Goal: Find specific page/section: Find specific page/section

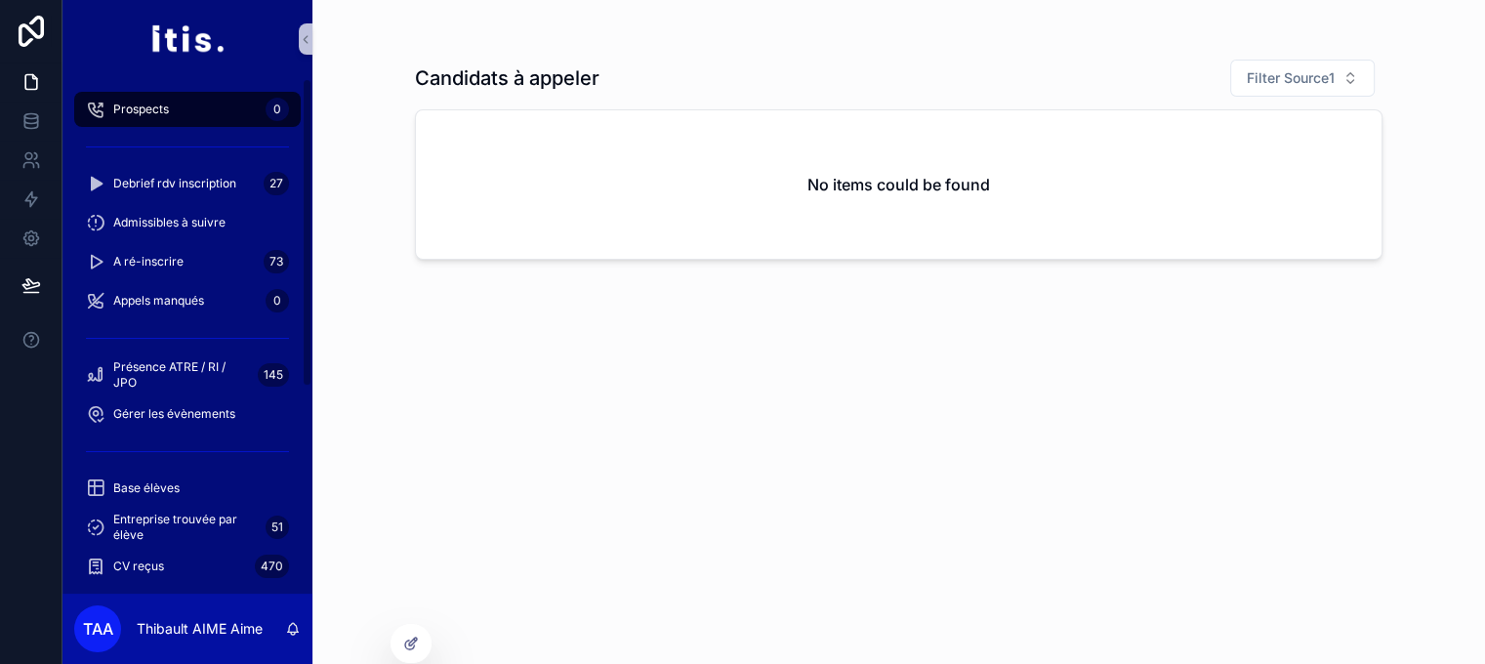
click at [217, 112] on div "Prospects 0" at bounding box center [187, 109] width 203 height 31
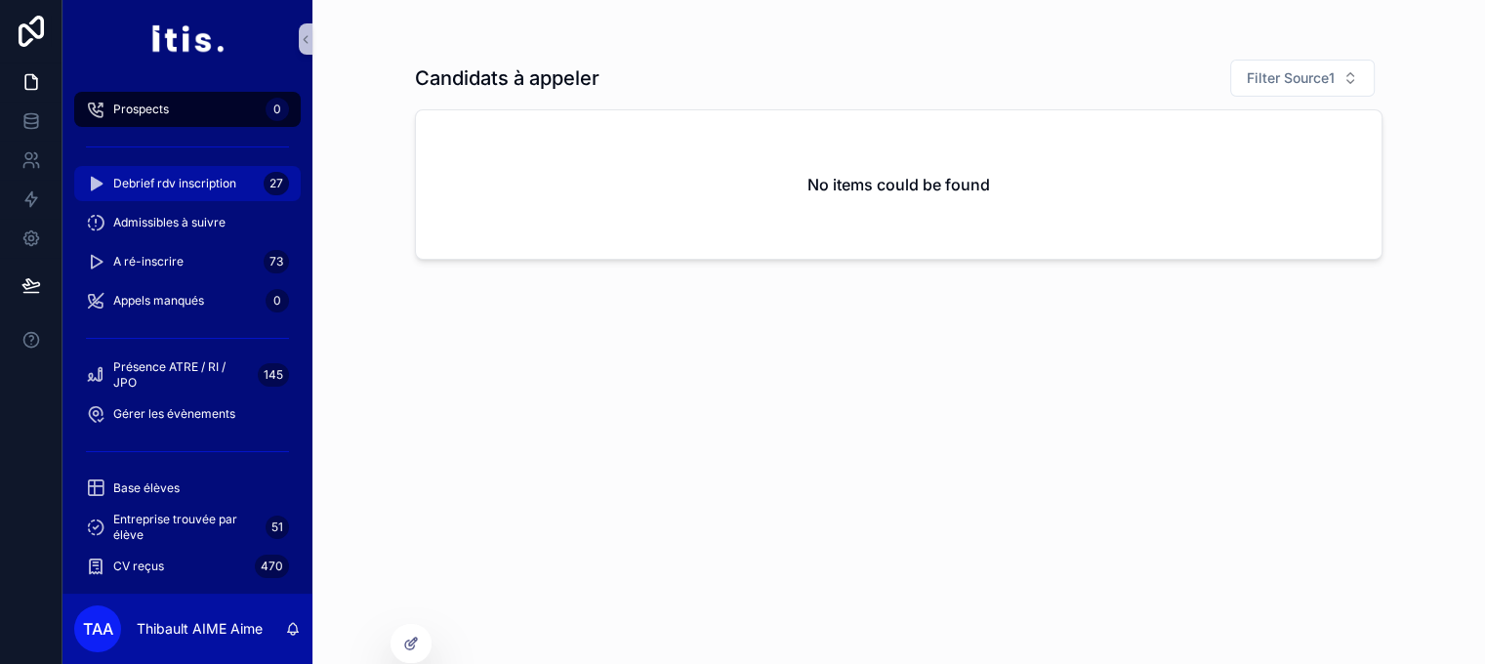
click at [195, 187] on span "Debrief rdv inscription" at bounding box center [174, 184] width 123 height 16
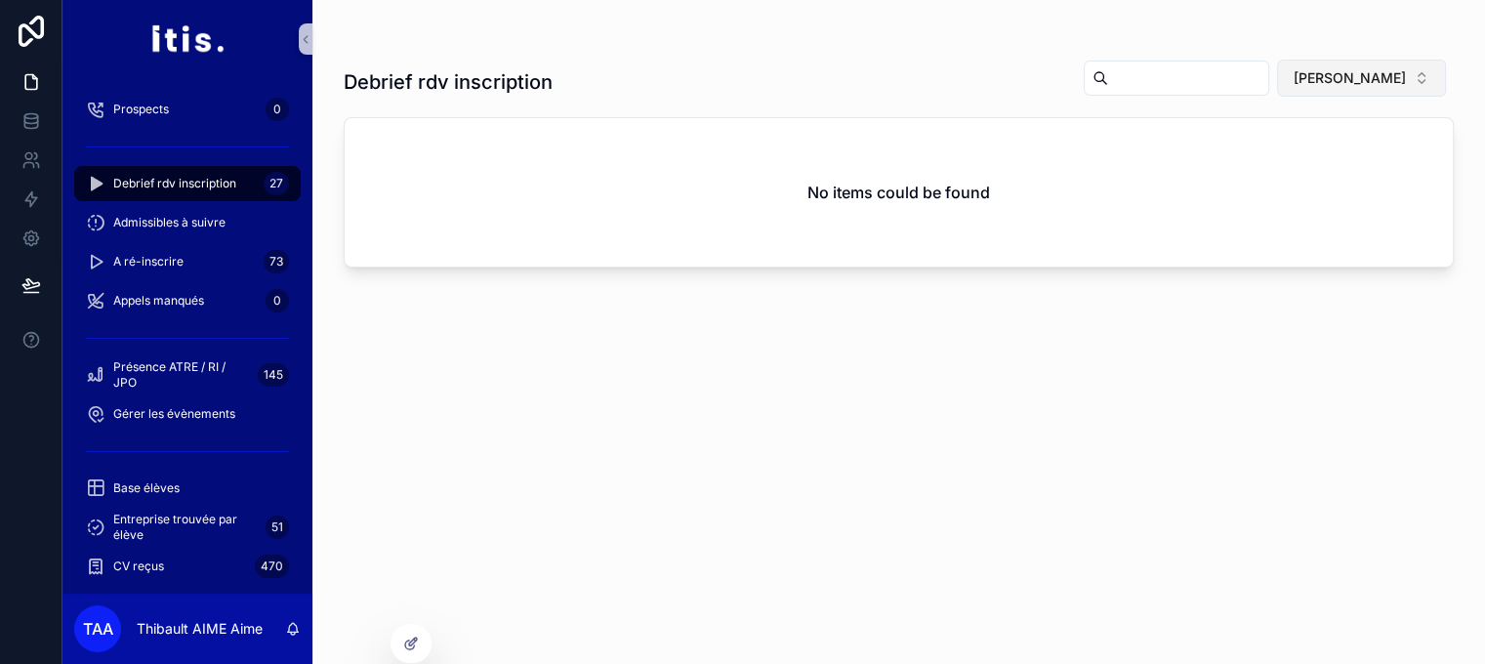
click at [1346, 74] on span "[PERSON_NAME]" at bounding box center [1349, 78] width 112 height 20
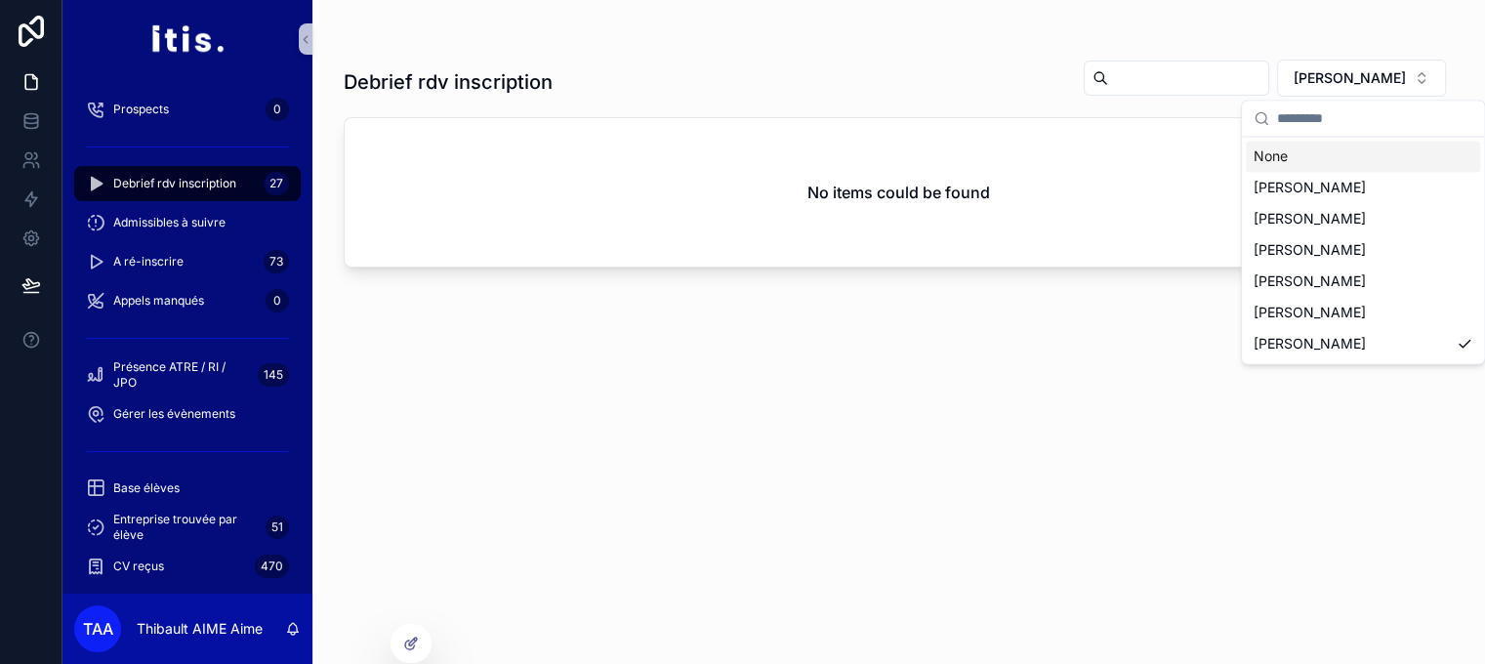
click at [1328, 163] on div "None" at bounding box center [1362, 156] width 234 height 31
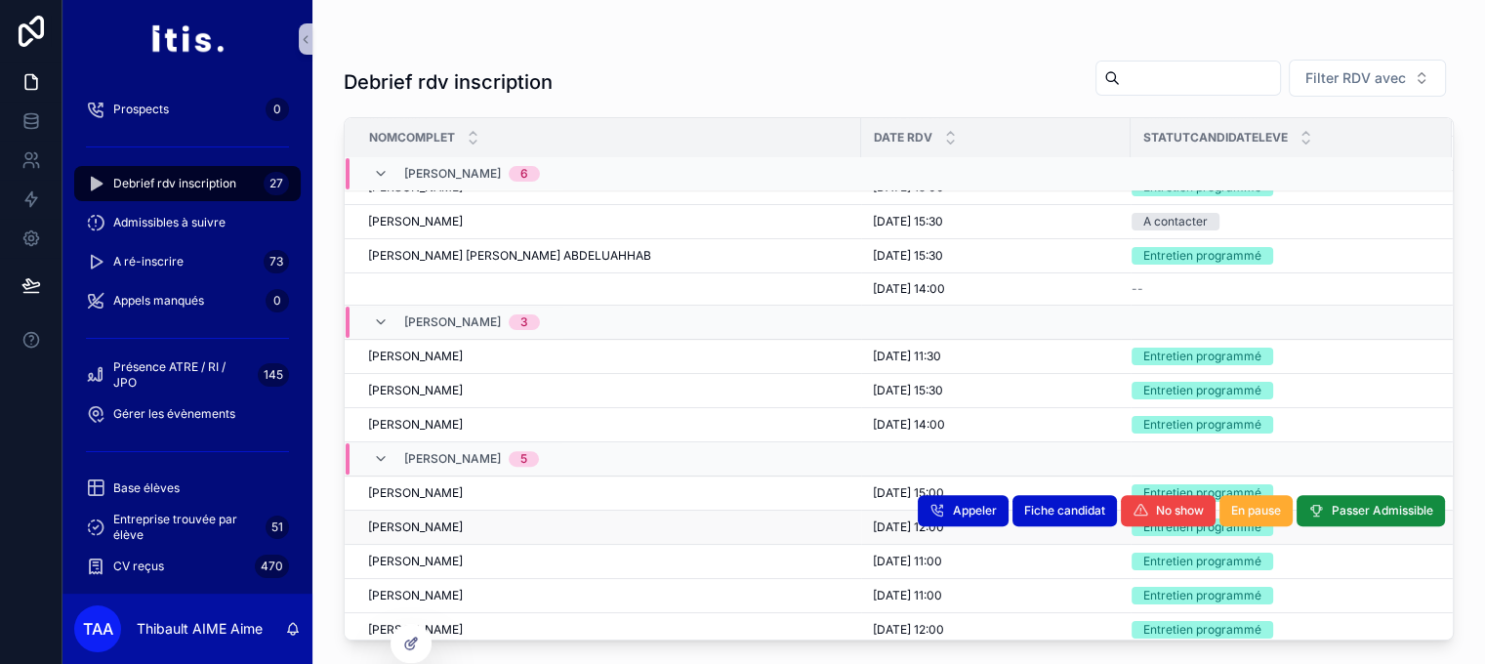
scroll to position [596, 0]
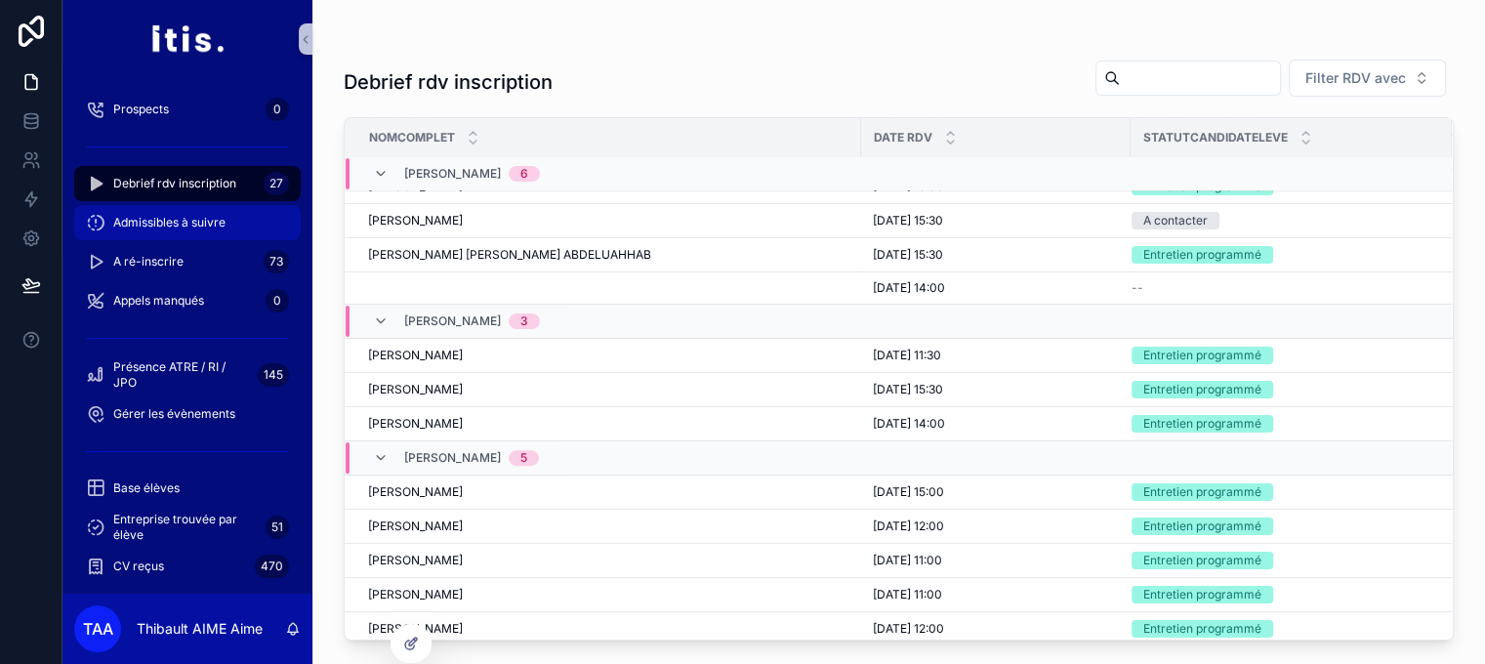
click at [203, 227] on span "Admissibles à suivre" at bounding box center [169, 223] width 112 height 16
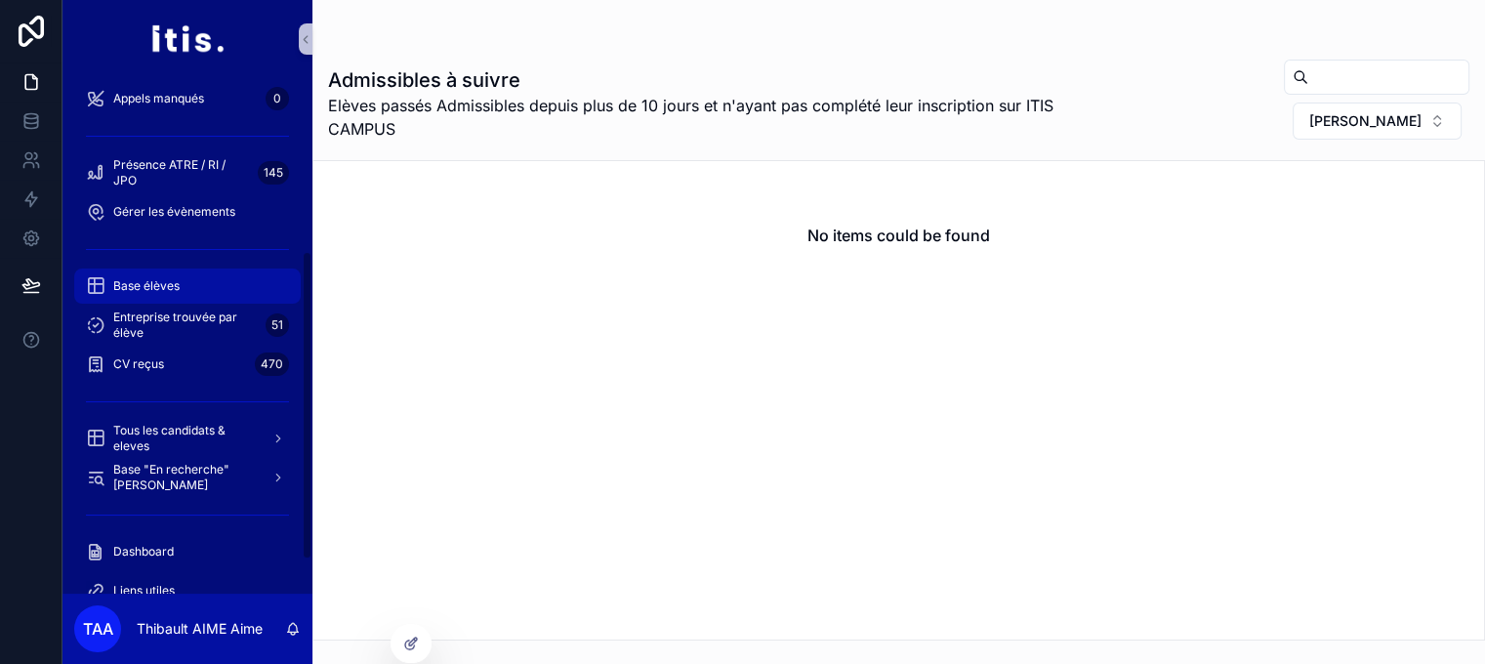
scroll to position [305, 0]
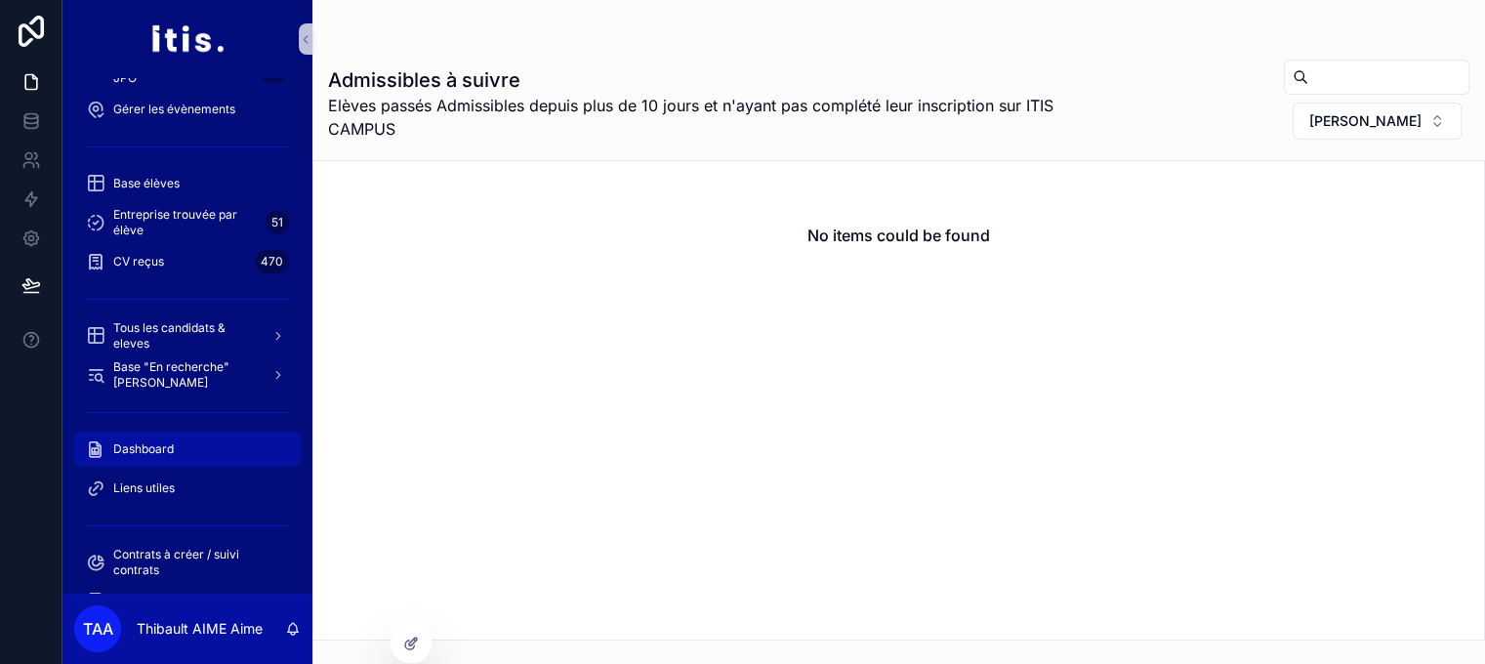
click at [183, 452] on div "Dashboard" at bounding box center [187, 448] width 203 height 31
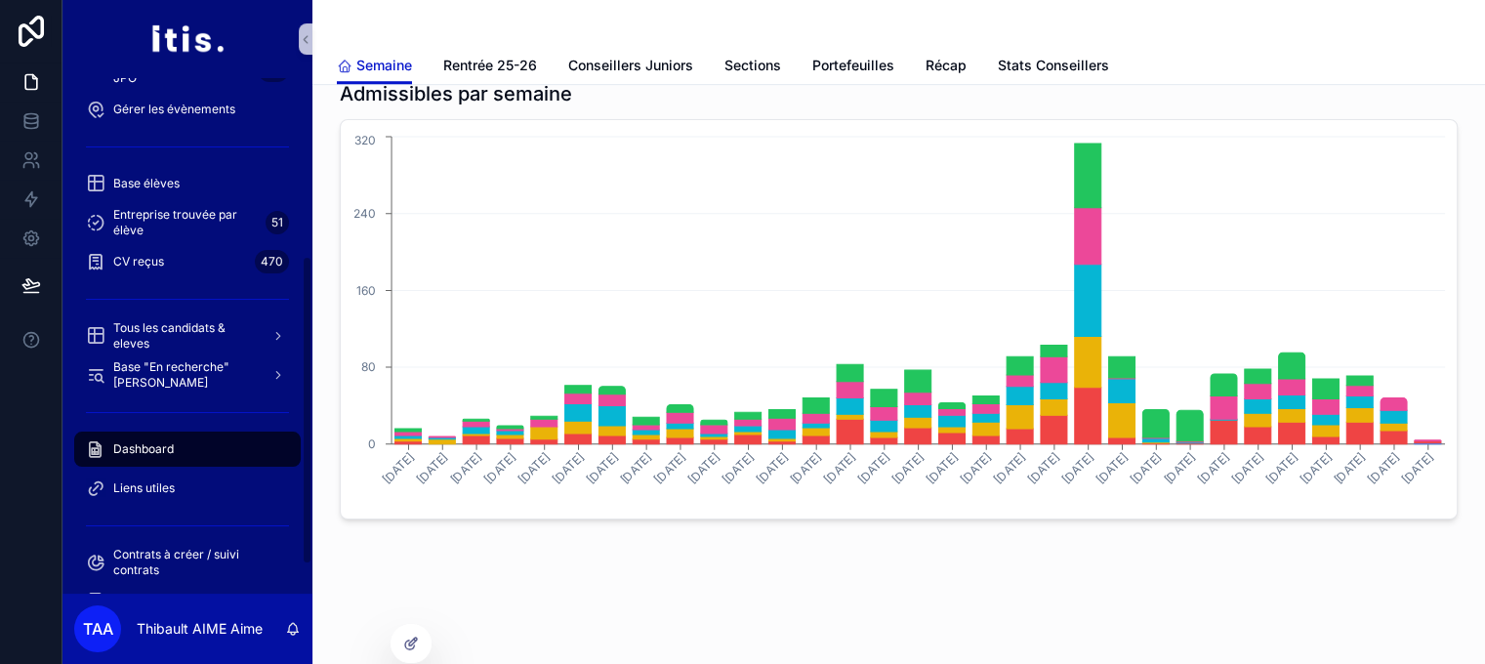
scroll to position [379, 0]
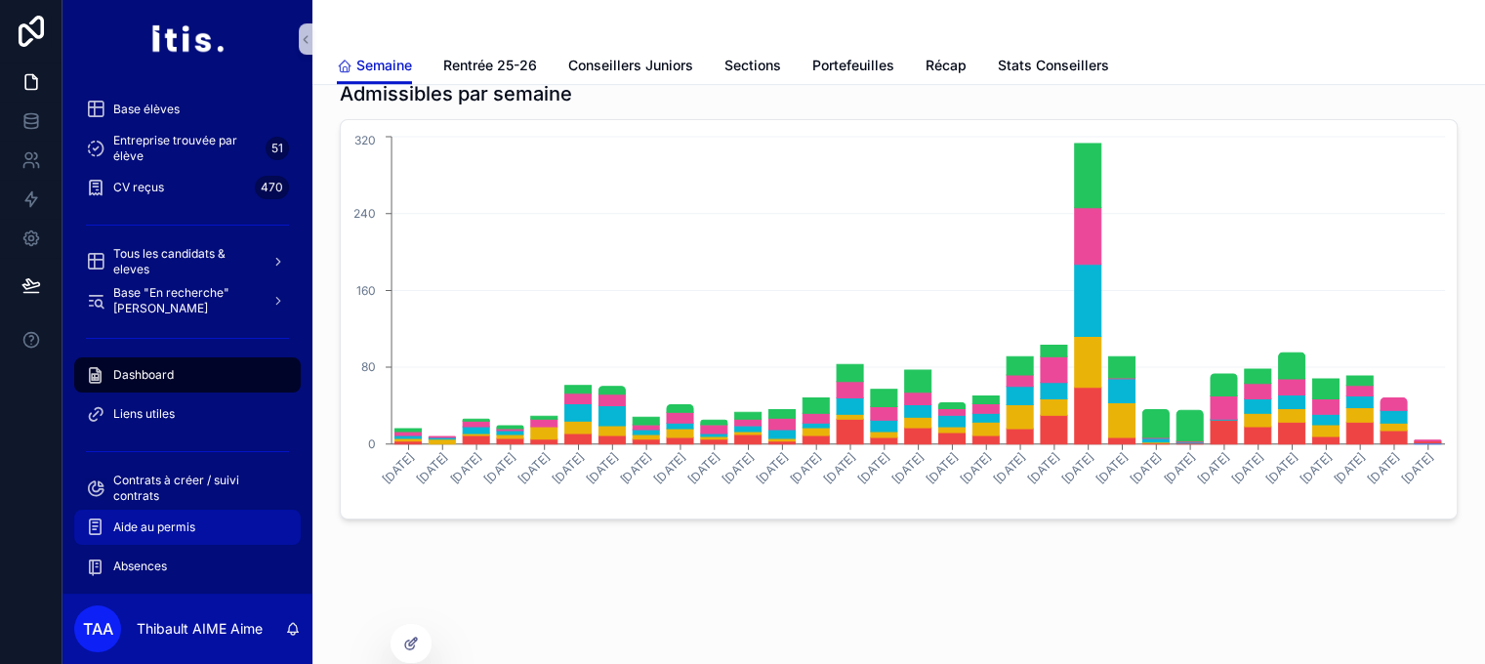
click at [177, 534] on div "Aide au permis" at bounding box center [187, 526] width 203 height 31
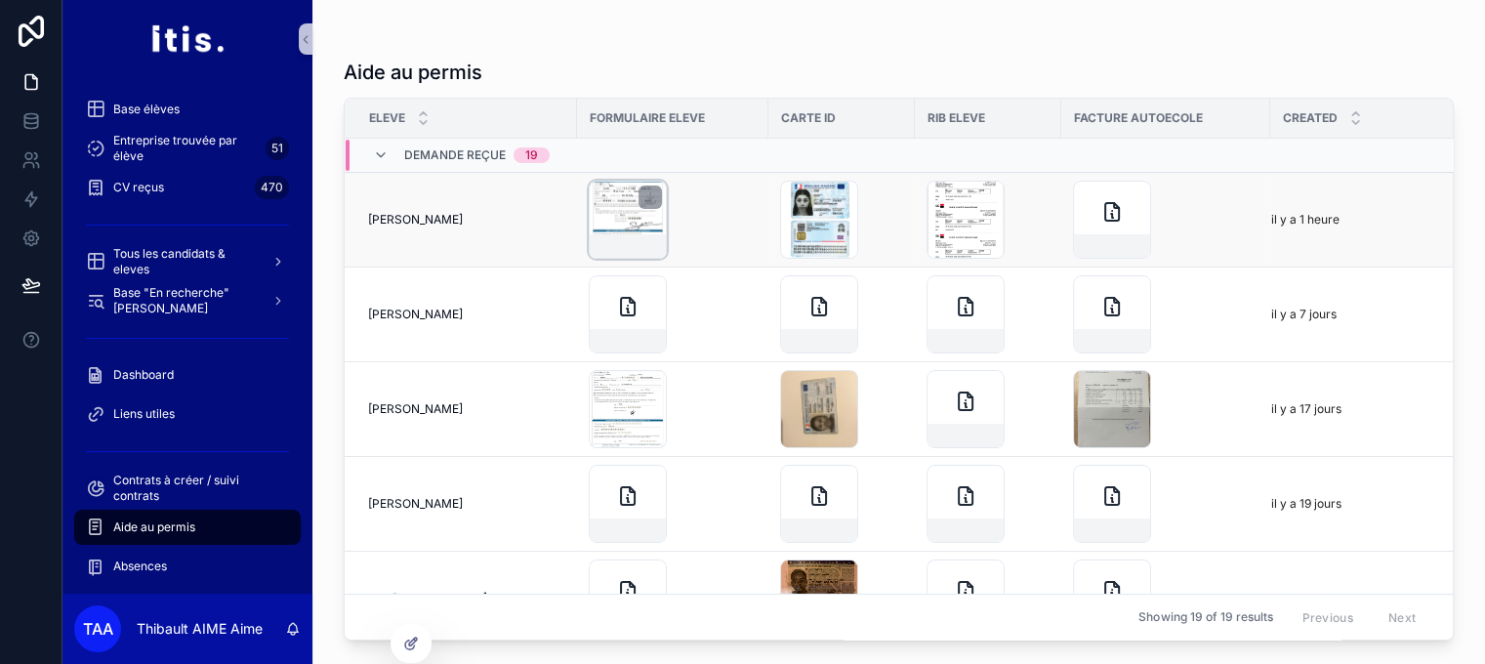
click at [593, 219] on div "scrollable content" at bounding box center [628, 220] width 78 height 78
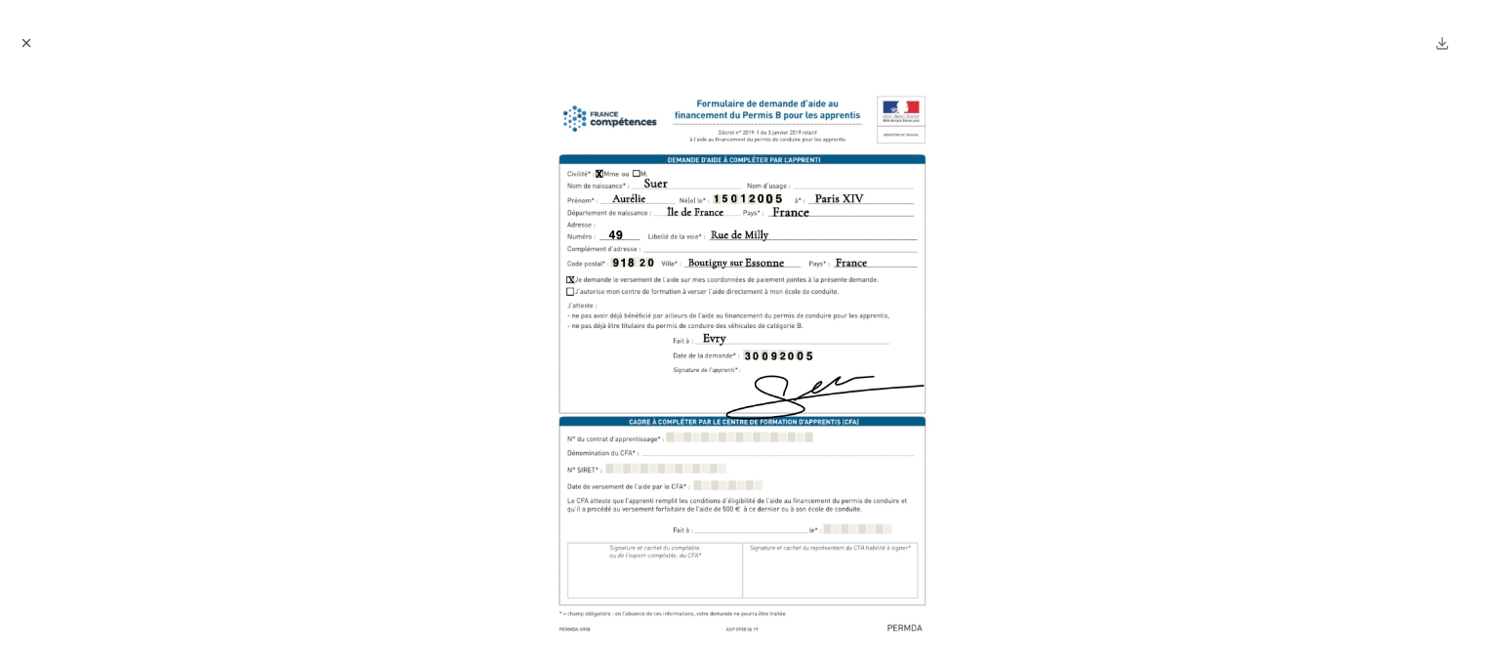
click at [28, 43] on icon "Close modal" at bounding box center [27, 43] width 14 height 14
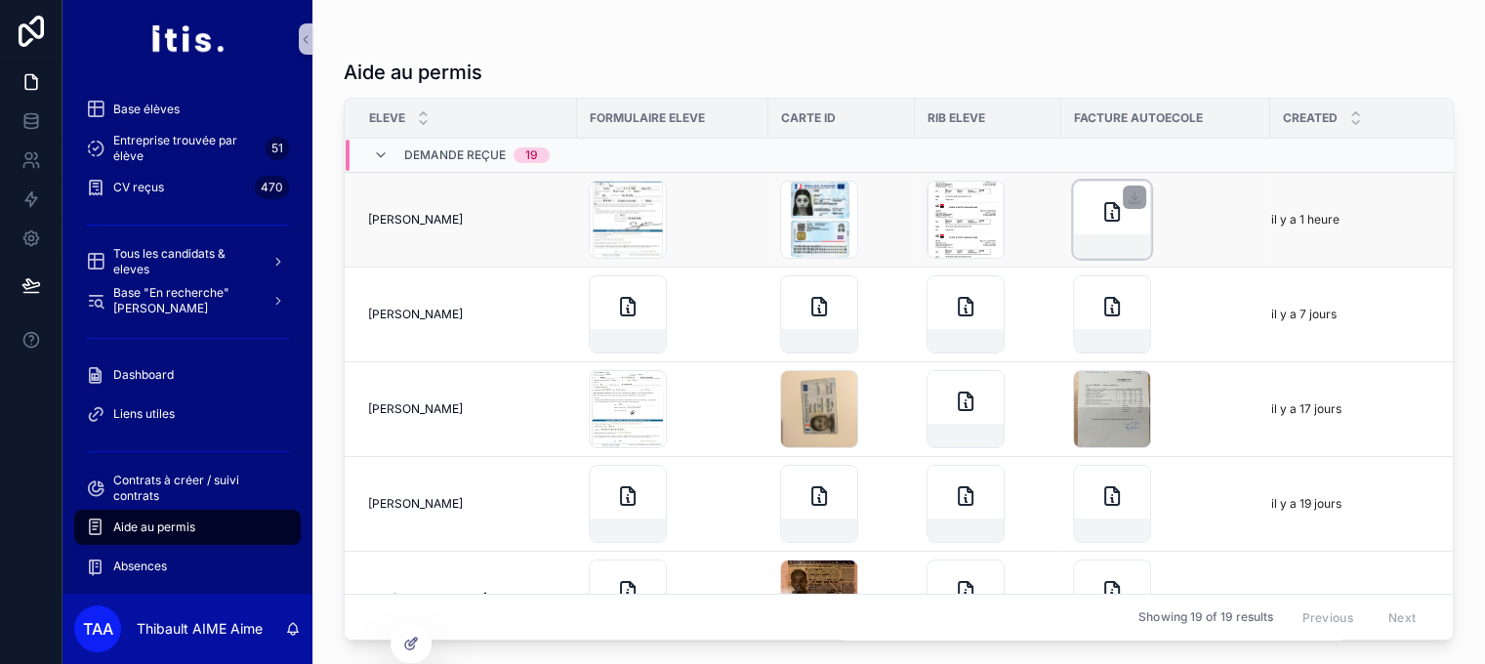
click at [1109, 222] on icon "scrollable content" at bounding box center [1111, 211] width 23 height 23
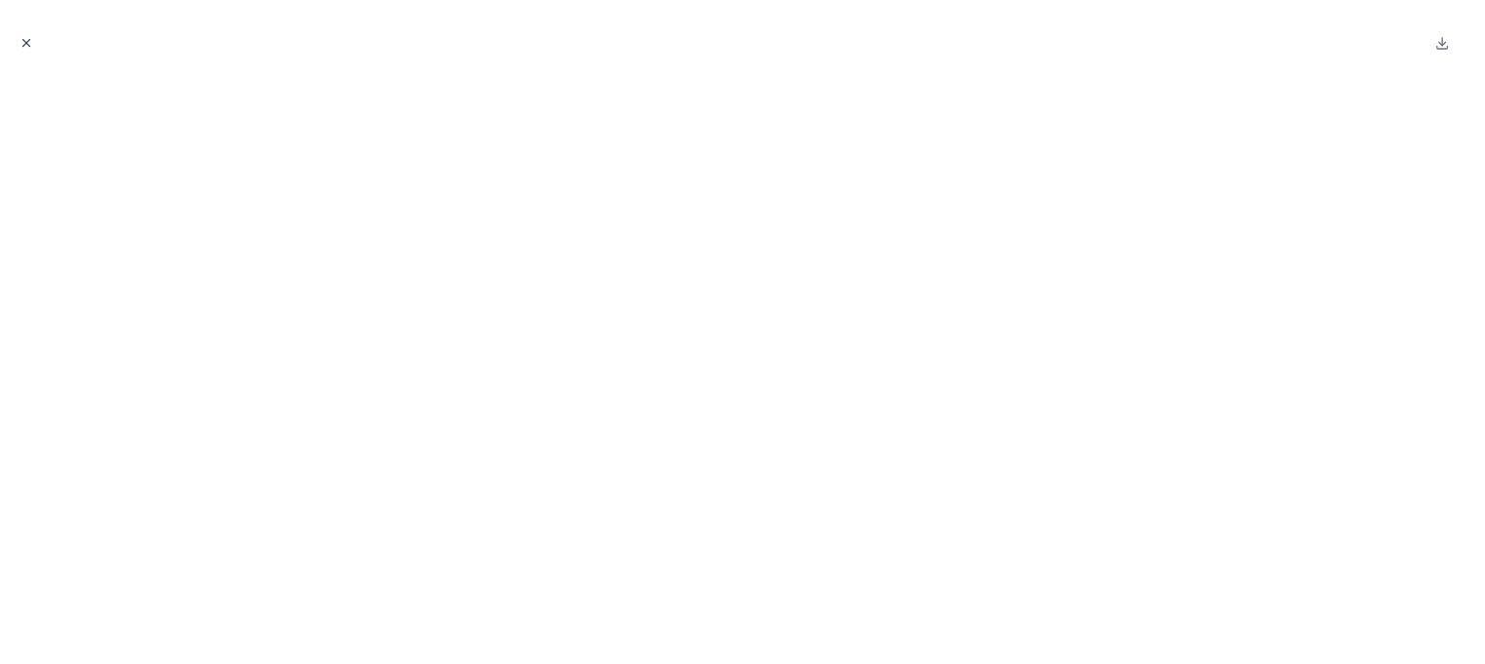
click at [22, 45] on icon "Close modal" at bounding box center [27, 43] width 14 height 14
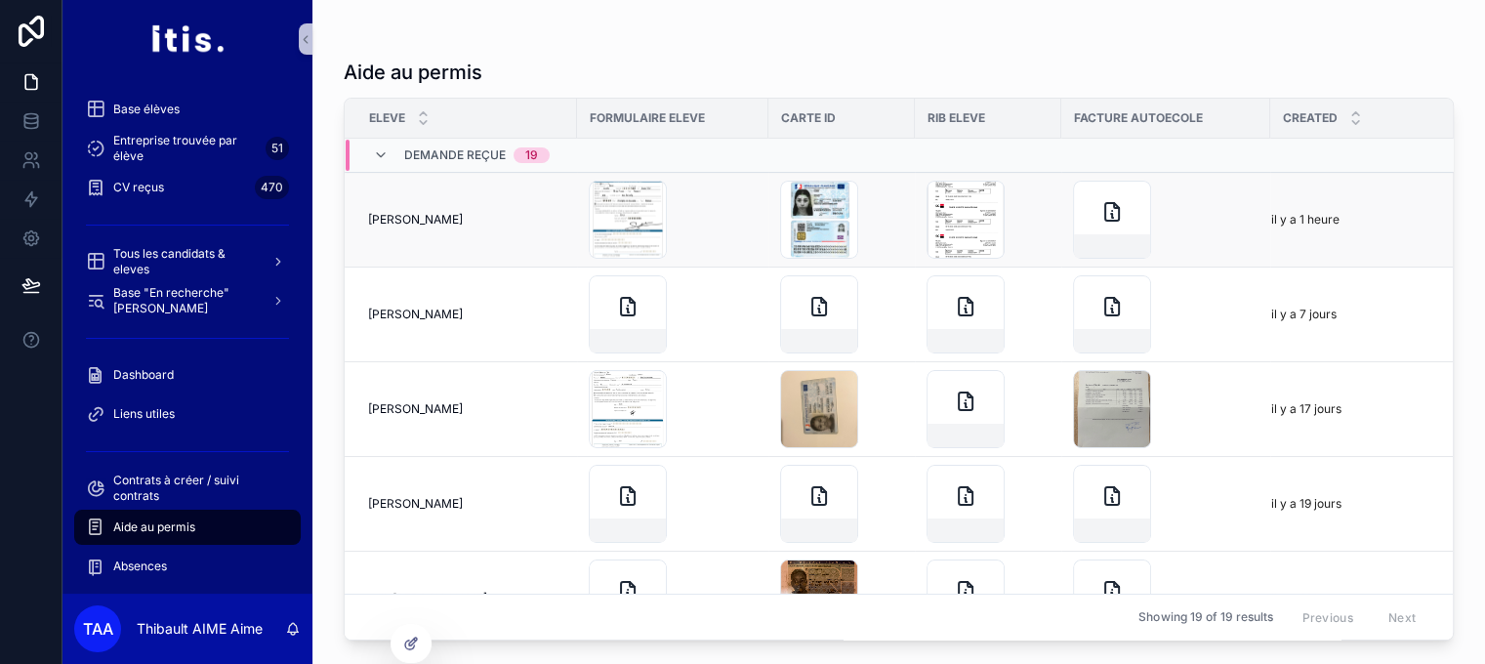
click at [1249, 224] on div "scrollable content" at bounding box center [1165, 220] width 185 height 78
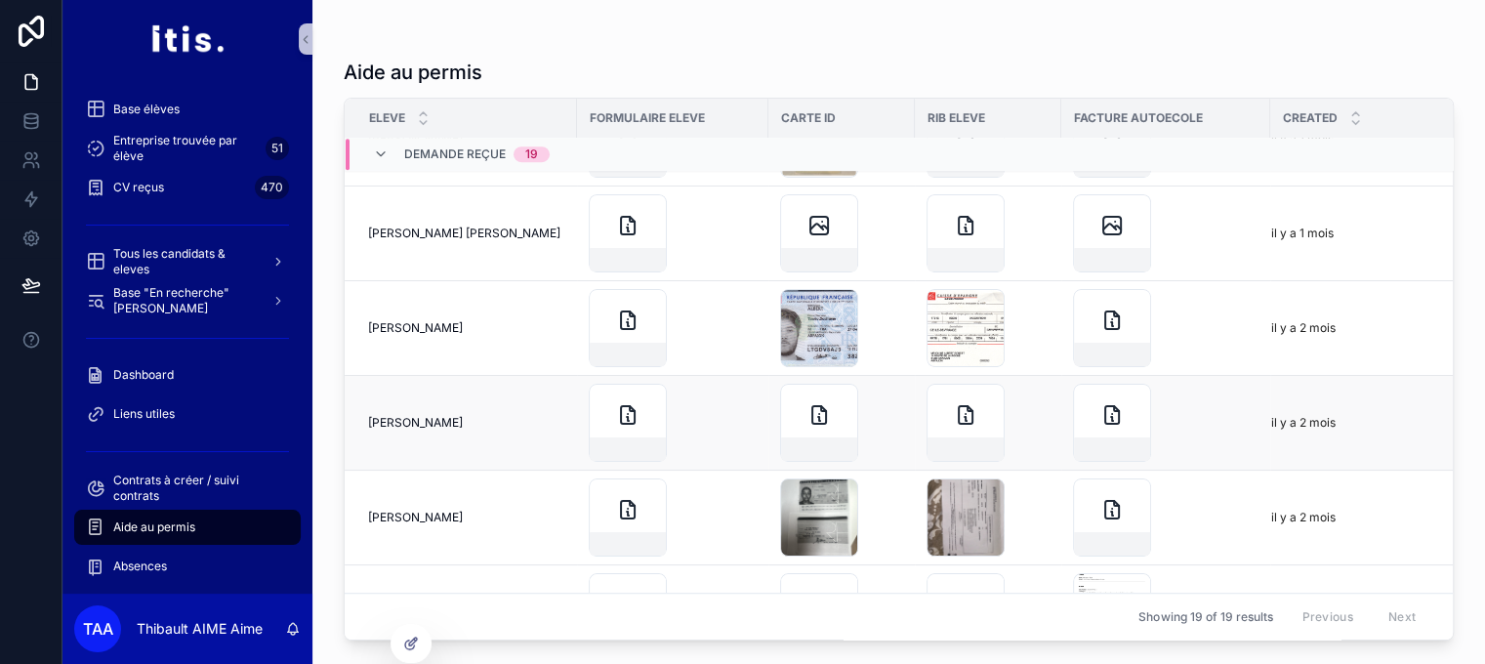
scroll to position [1505, 0]
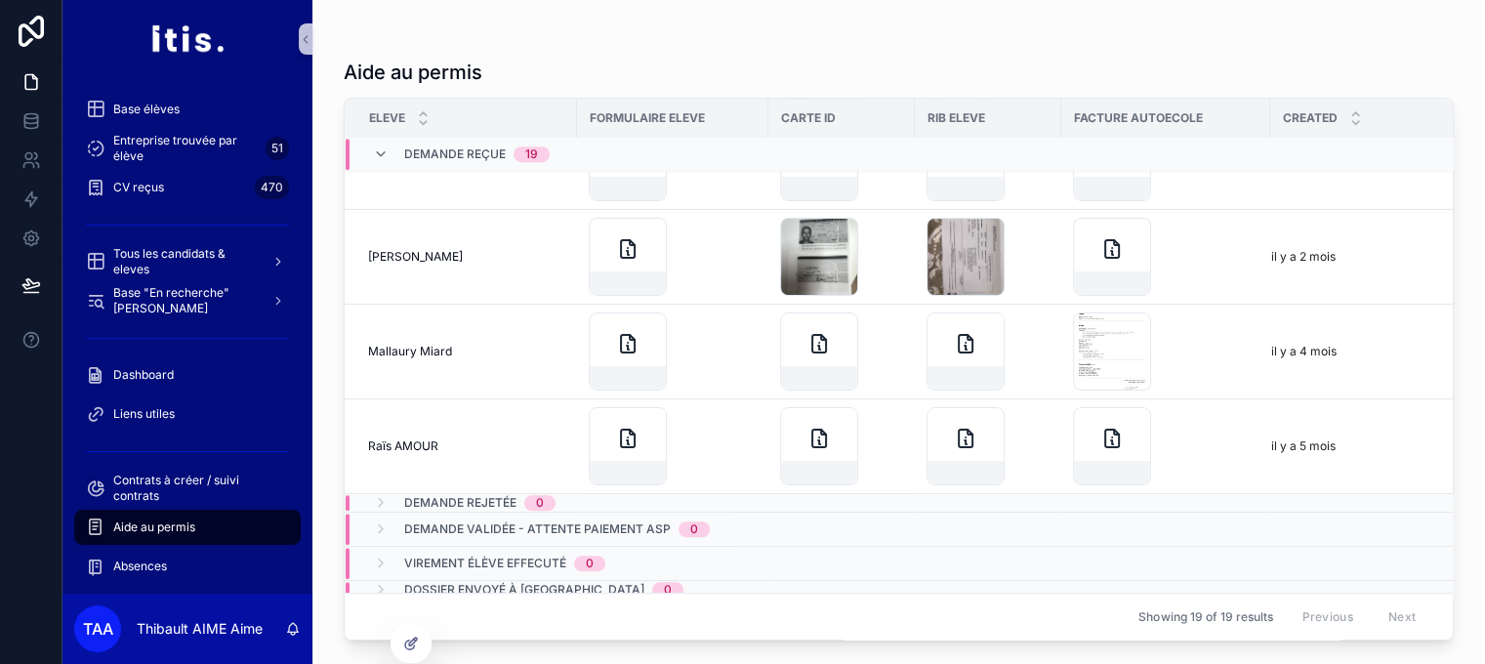
click at [484, 149] on span "Demande reçue" at bounding box center [455, 155] width 102 height 16
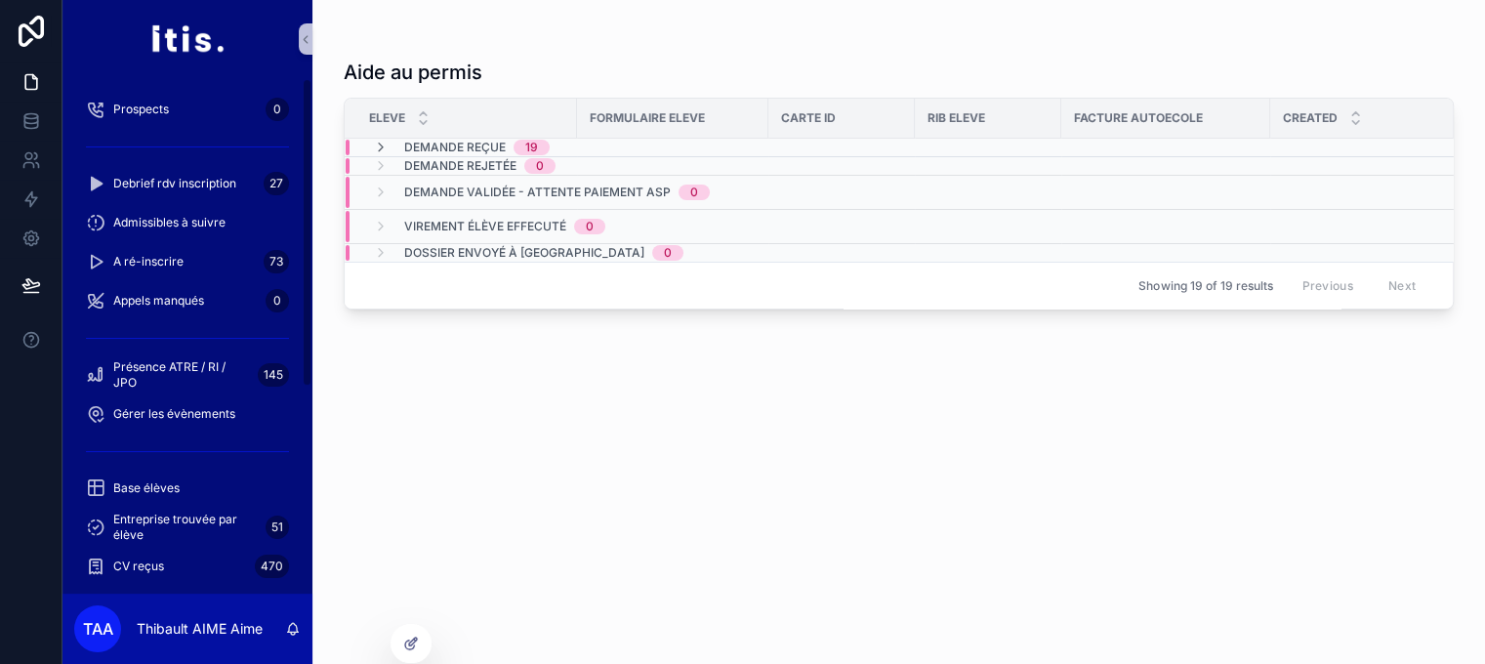
scroll to position [379, 0]
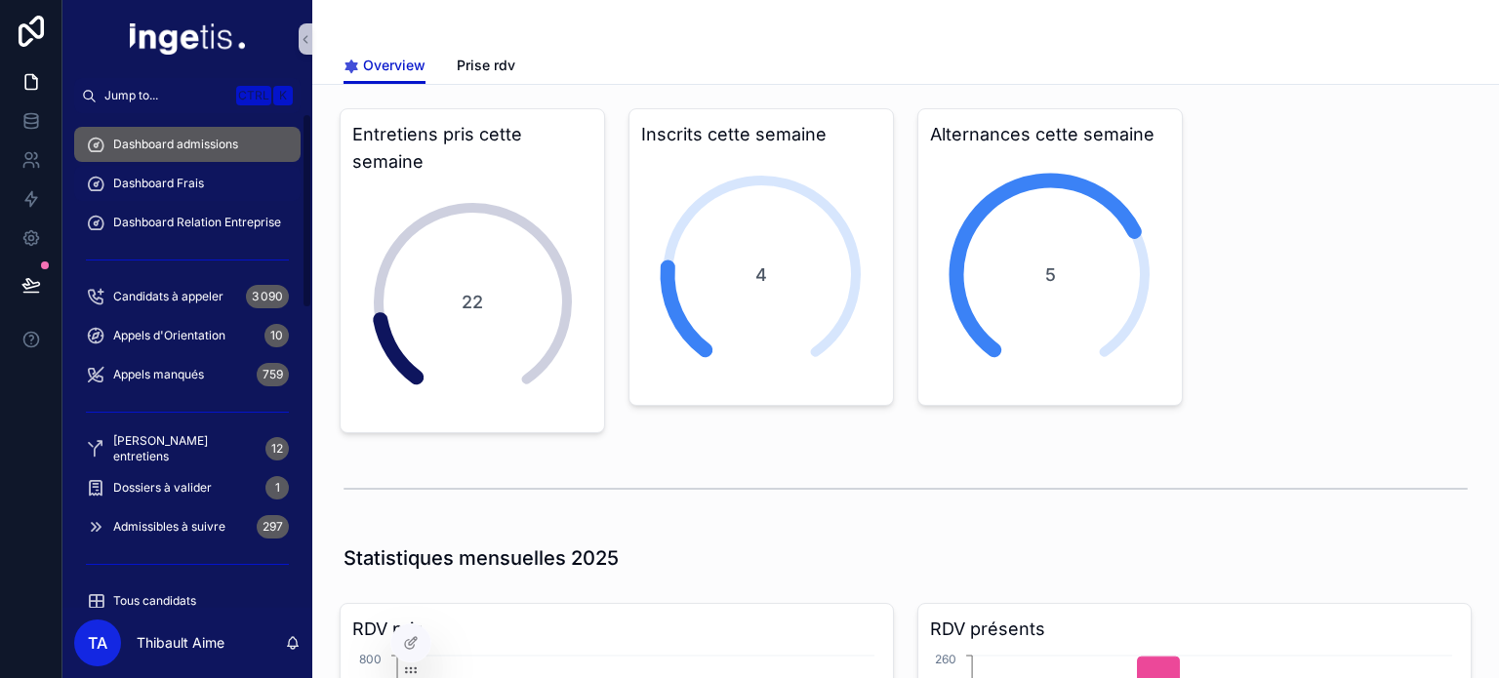
click at [203, 177] on span "Dashboard Frais" at bounding box center [158, 184] width 91 height 16
